Goal: Task Accomplishment & Management: Complete application form

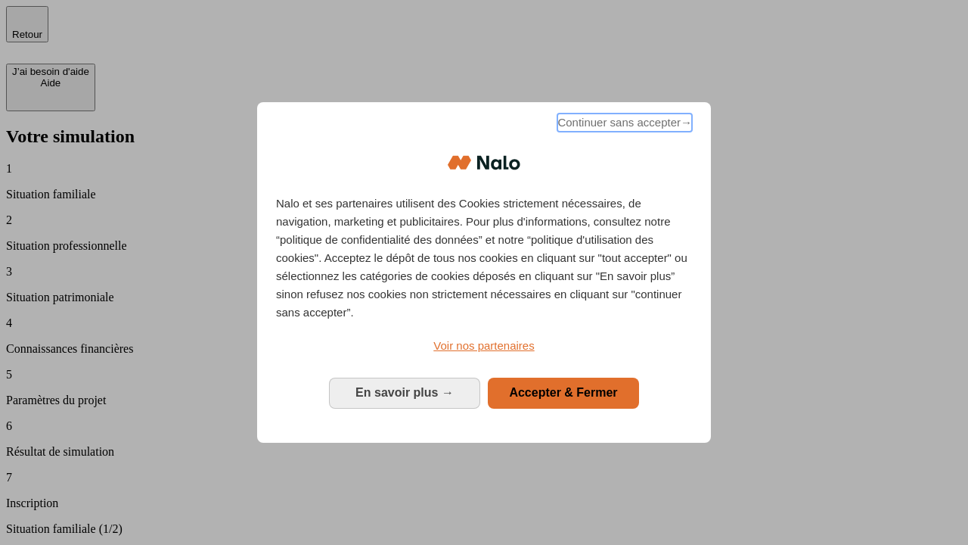
click at [623, 125] on span "Continuer sans accepter →" at bounding box center [625, 122] width 135 height 18
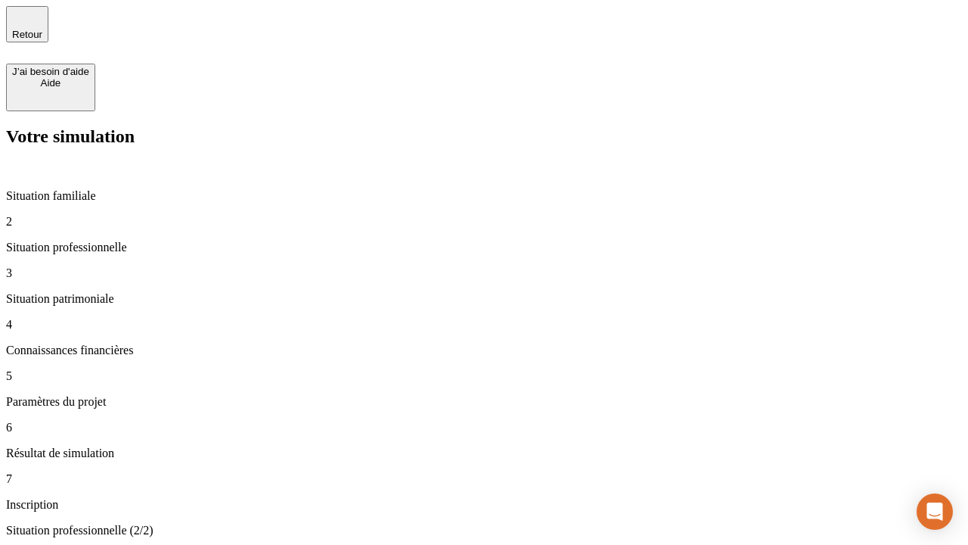
type input "30 000"
type input "0"
type input "1 000"
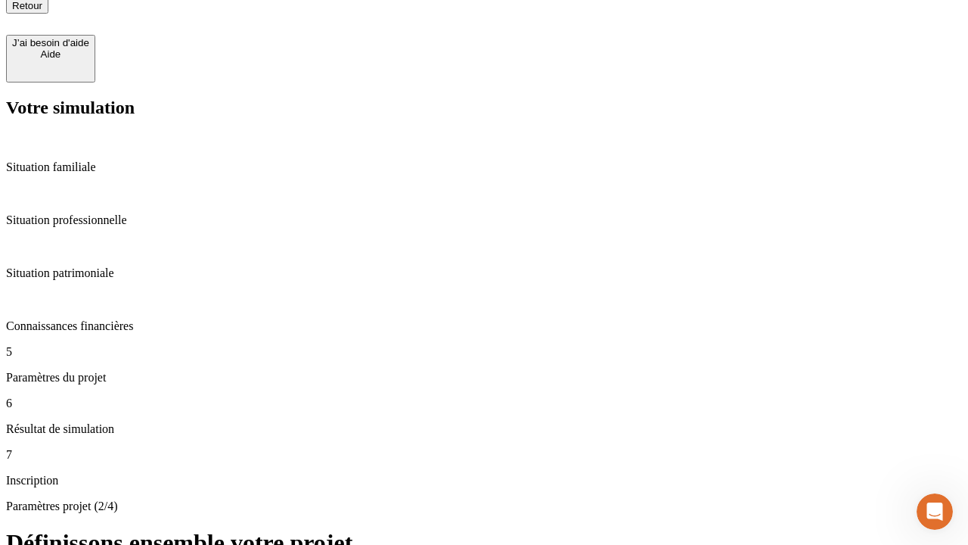
type input "40"
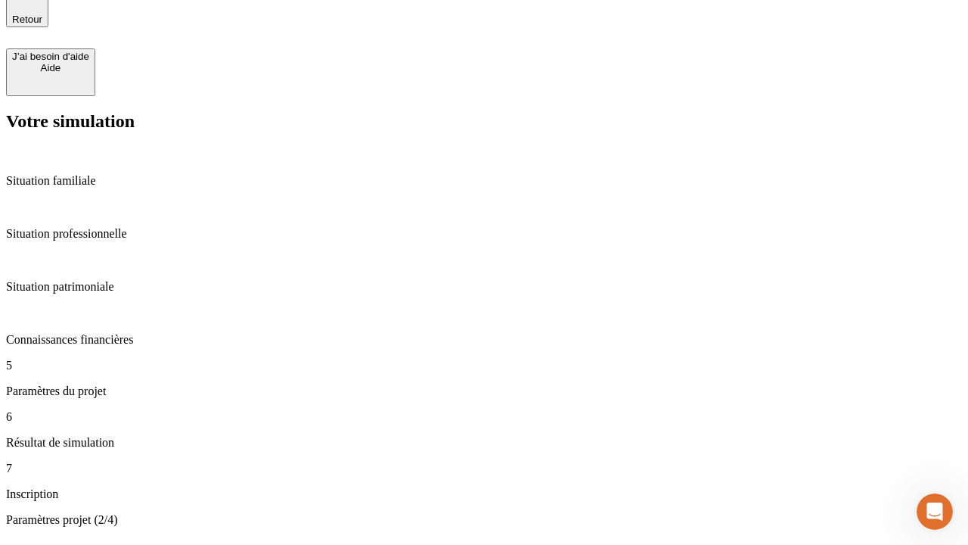
type input "200 000"
type input "640"
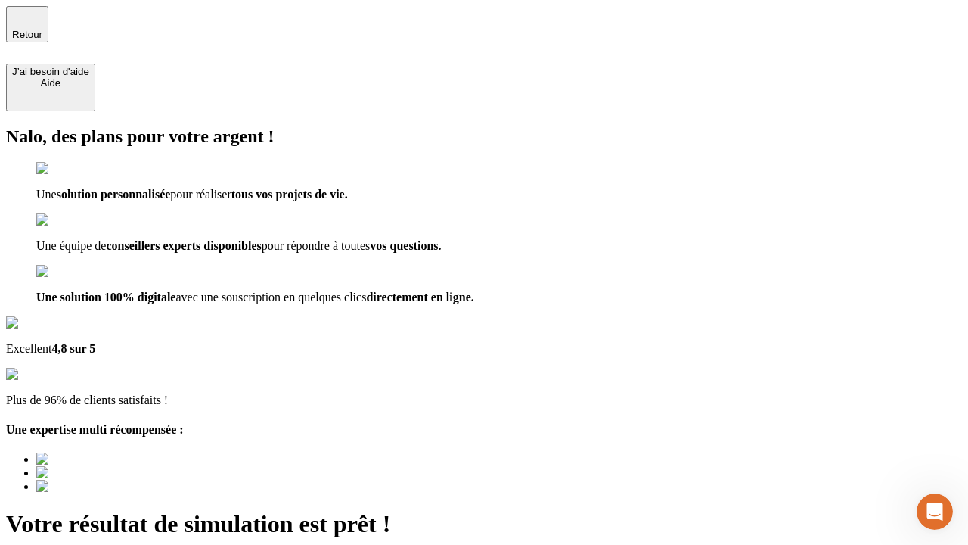
type input "[EMAIL_ADDRESS][DOMAIN_NAME]"
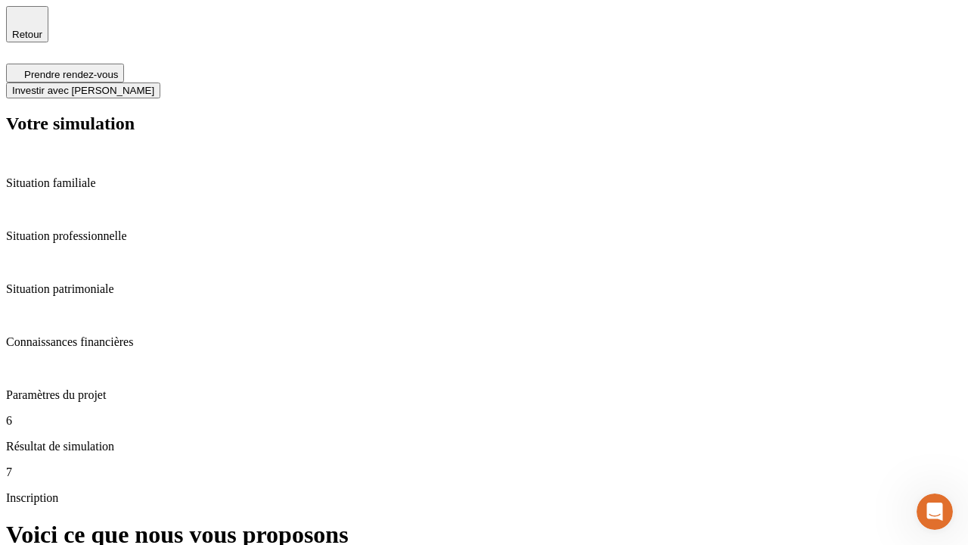
click at [154, 85] on span "Investir avec [PERSON_NAME]" at bounding box center [83, 90] width 142 height 11
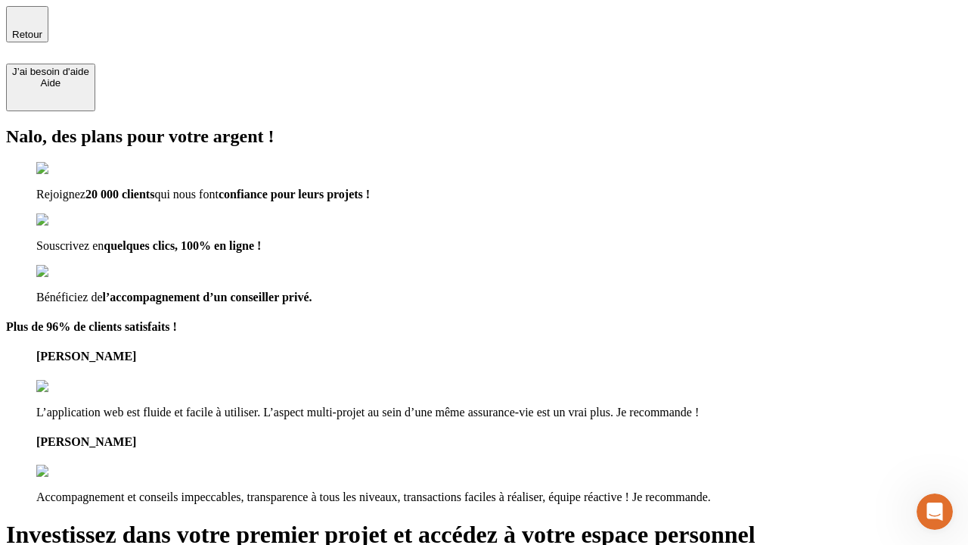
type input "[EMAIL_ADDRESS][DOMAIN_NAME]"
